Goal: Information Seeking & Learning: Learn about a topic

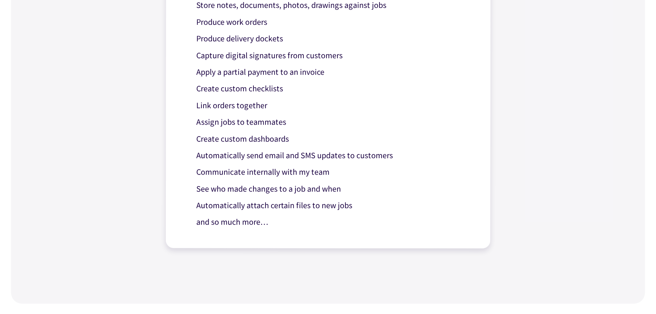
scroll to position [689, 0]
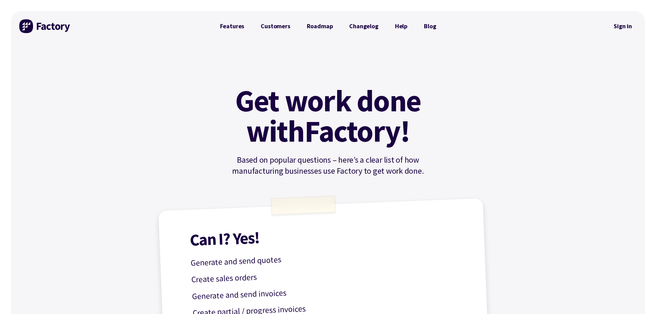
click at [50, 25] on img at bounding box center [45, 26] width 52 height 14
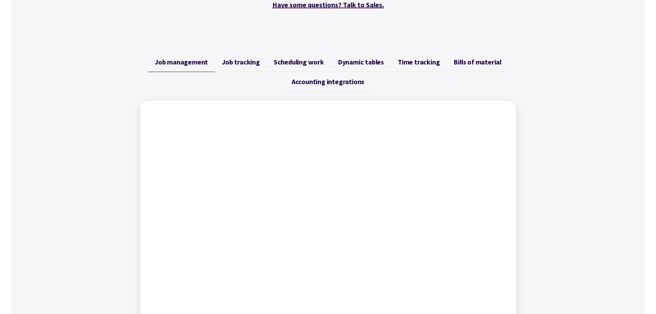
scroll to position [241, 0]
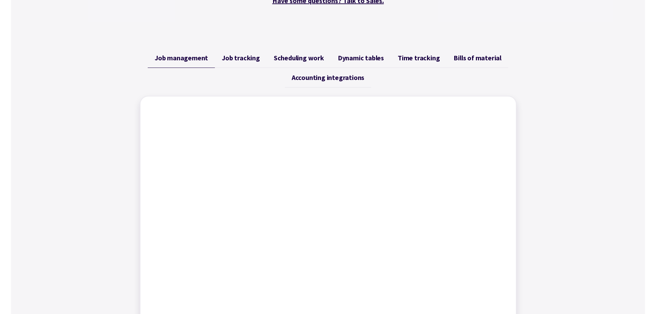
click at [243, 61] on span "Job tracking" at bounding box center [241, 58] width 38 height 8
click at [313, 58] on span "Scheduling work" at bounding box center [299, 58] width 50 height 8
